Goal: Find specific page/section: Find specific page/section

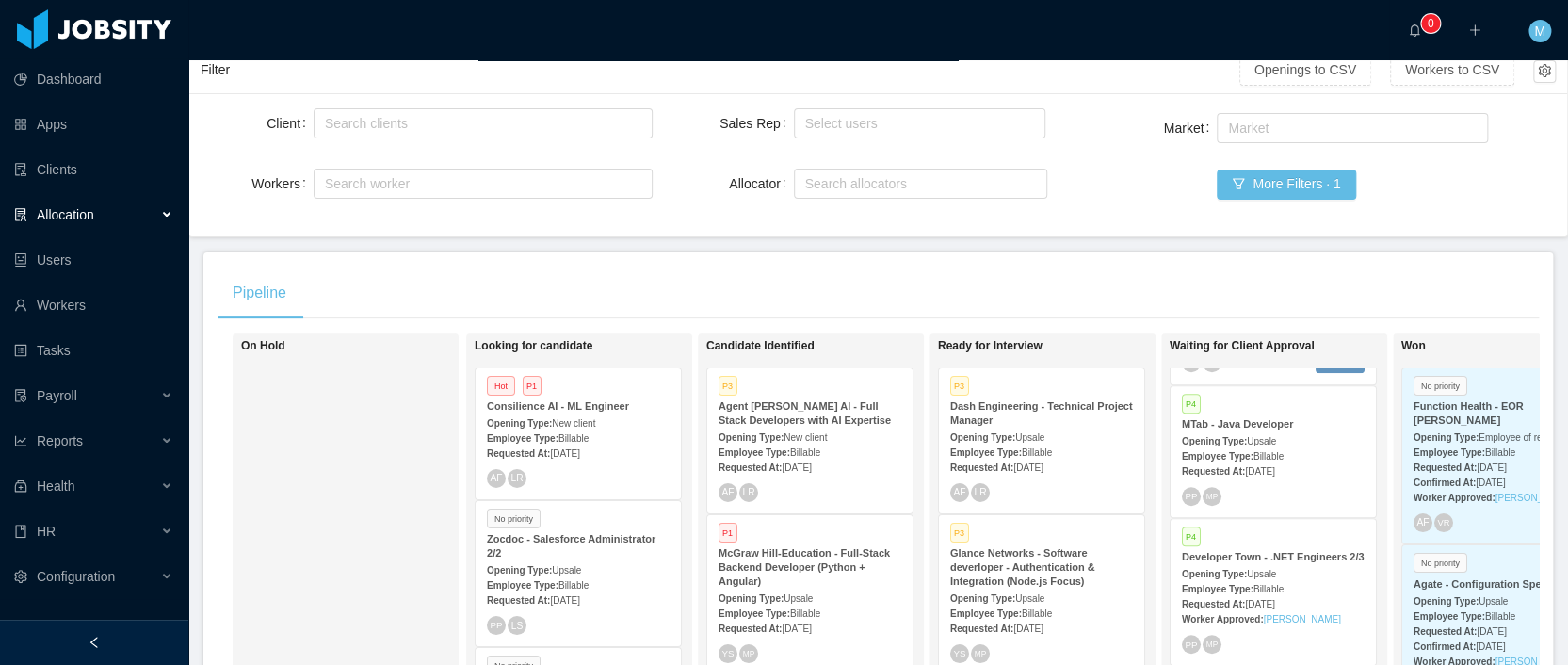
scroll to position [665, 0]
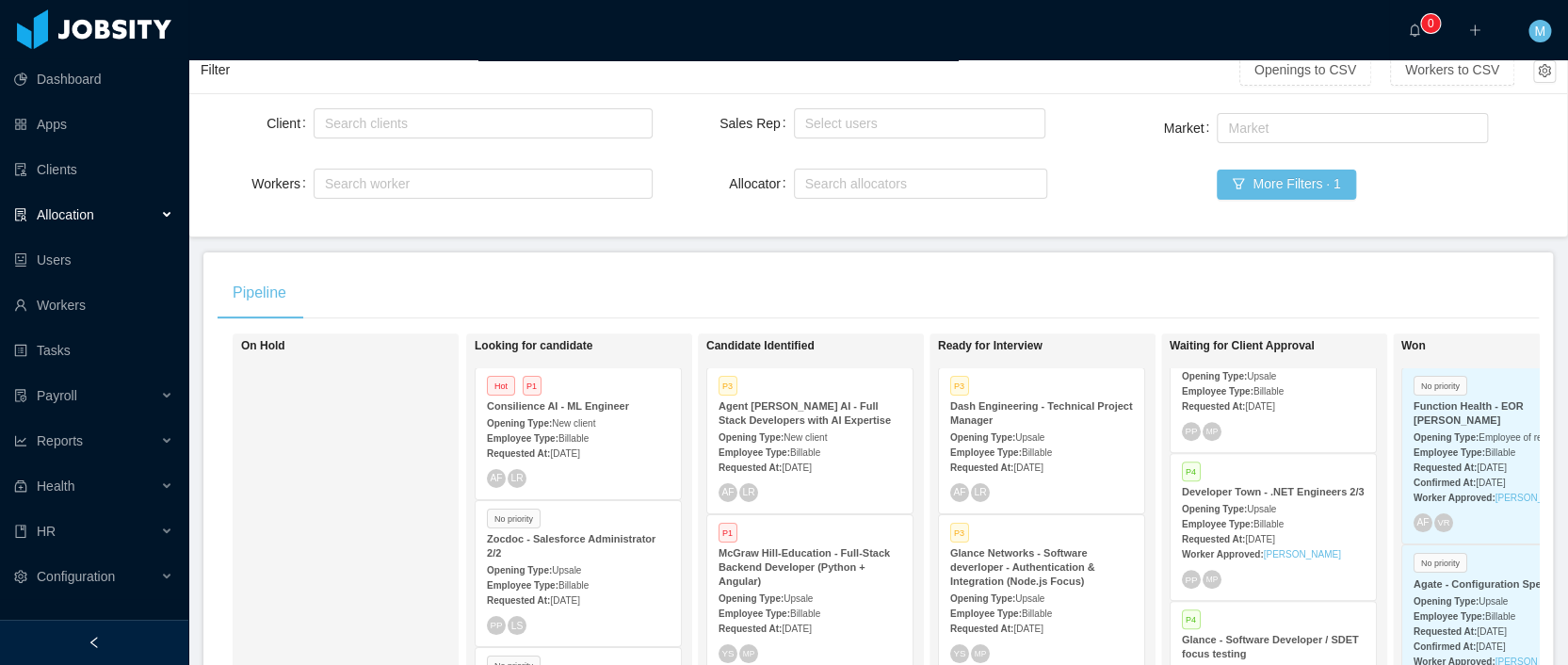
click at [1261, 499] on div "Opening Type: Upsale" at bounding box center [1274, 509] width 183 height 20
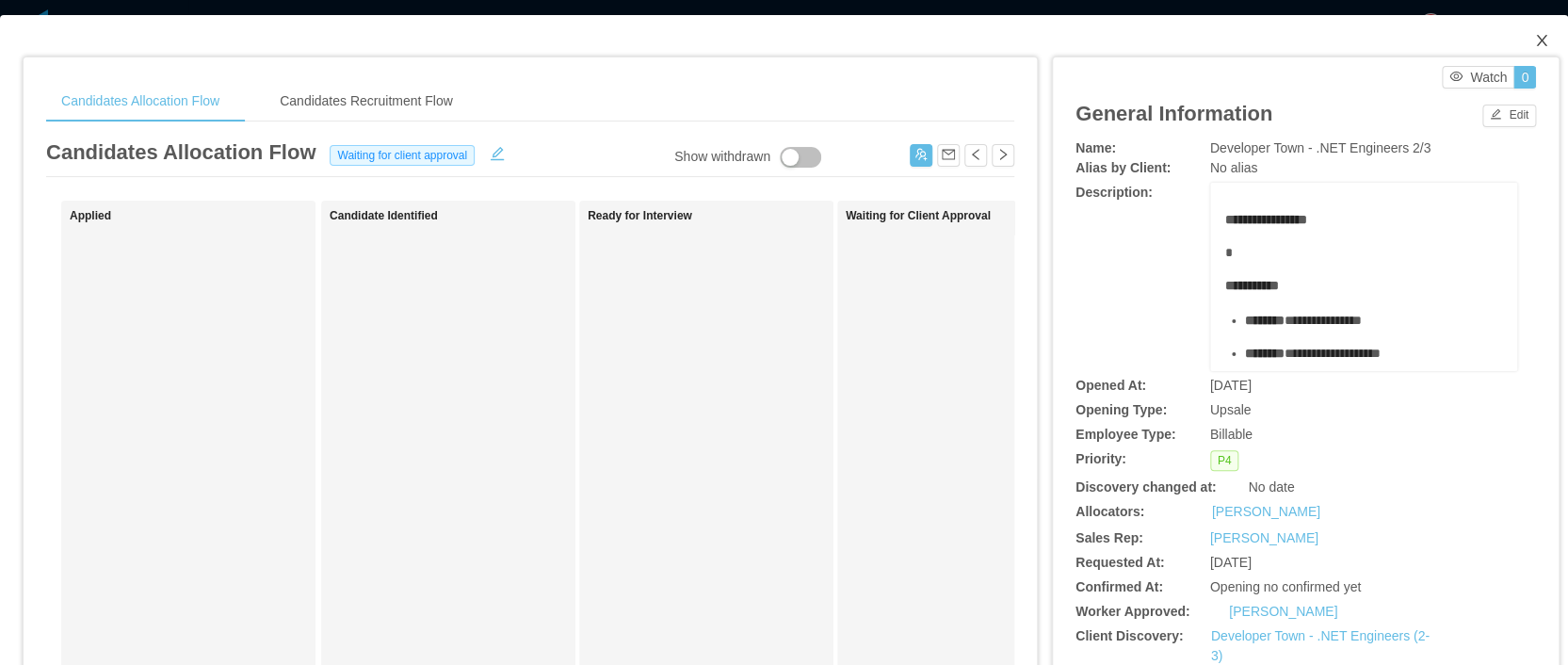
click at [1535, 34] on icon "icon: close" at bounding box center [1541, 40] width 15 height 15
